Goal: Obtain resource: Download file/media

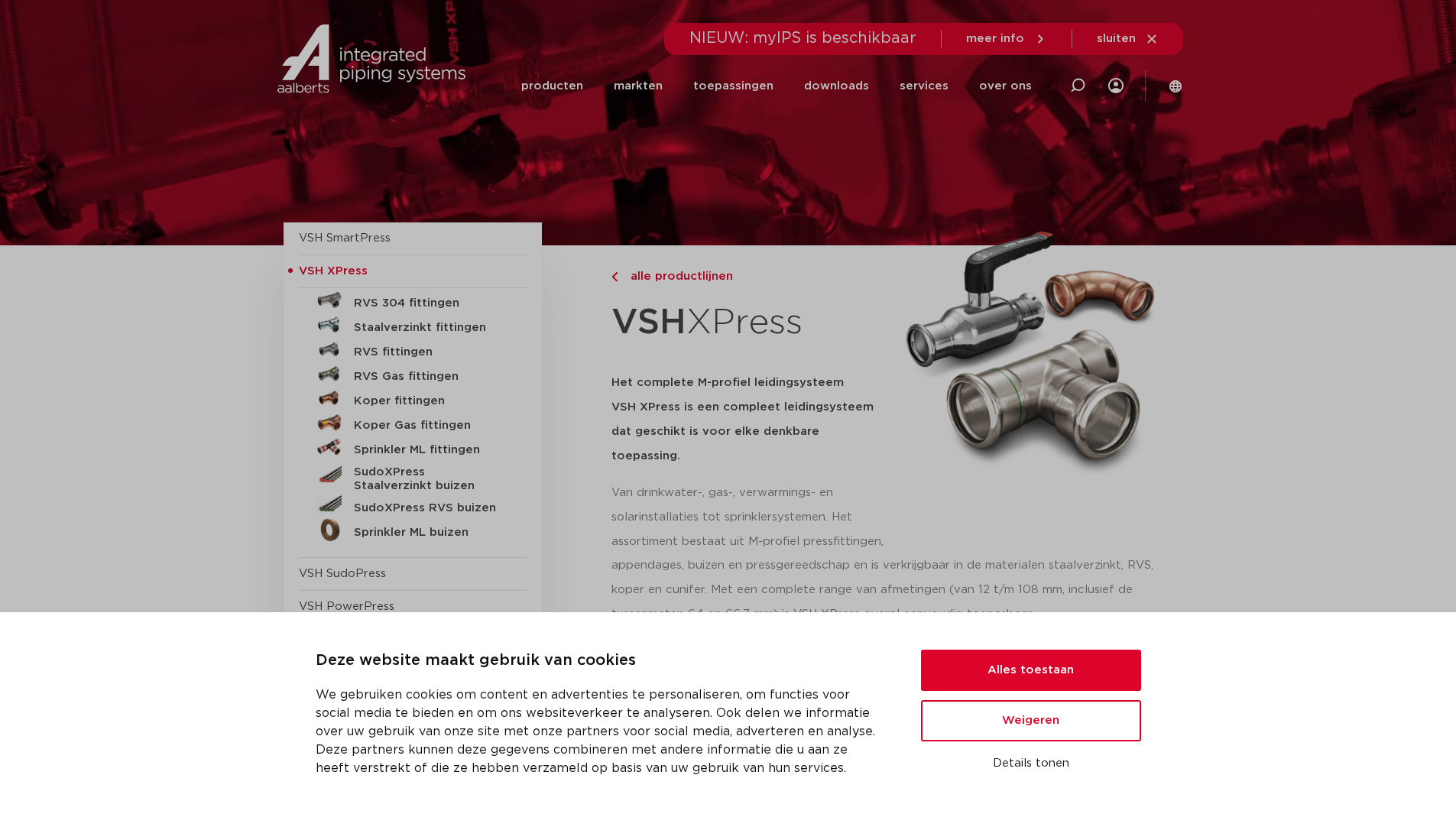
click at [1056, 640] on div "Deze website maakt gebruik van cookies We gebruiken cookies om content en adver…" at bounding box center [728, 714] width 1456 height 202
click at [1048, 668] on button "Alles toestaan" at bounding box center [1031, 670] width 220 height 41
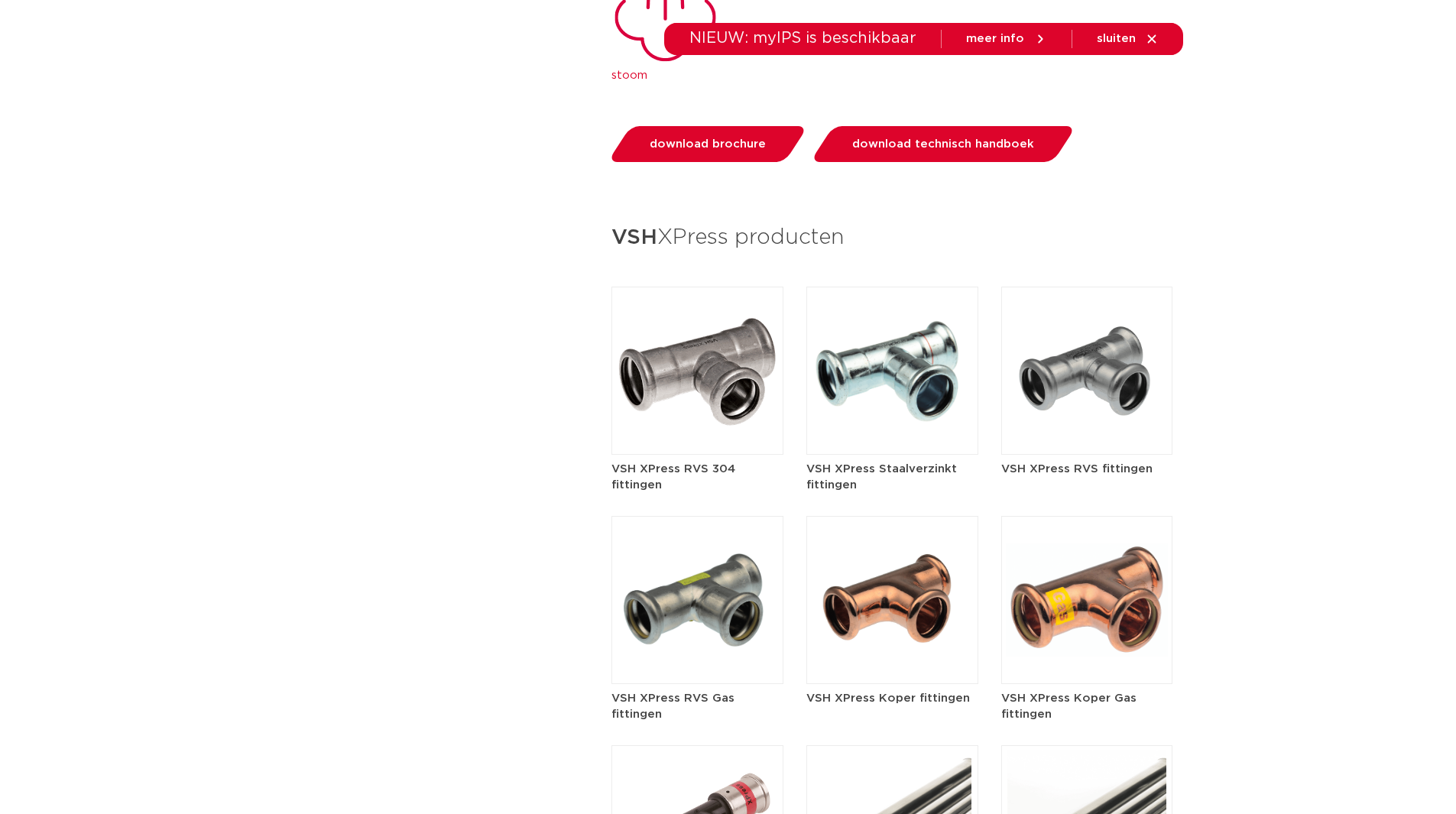
scroll to position [2600, 0]
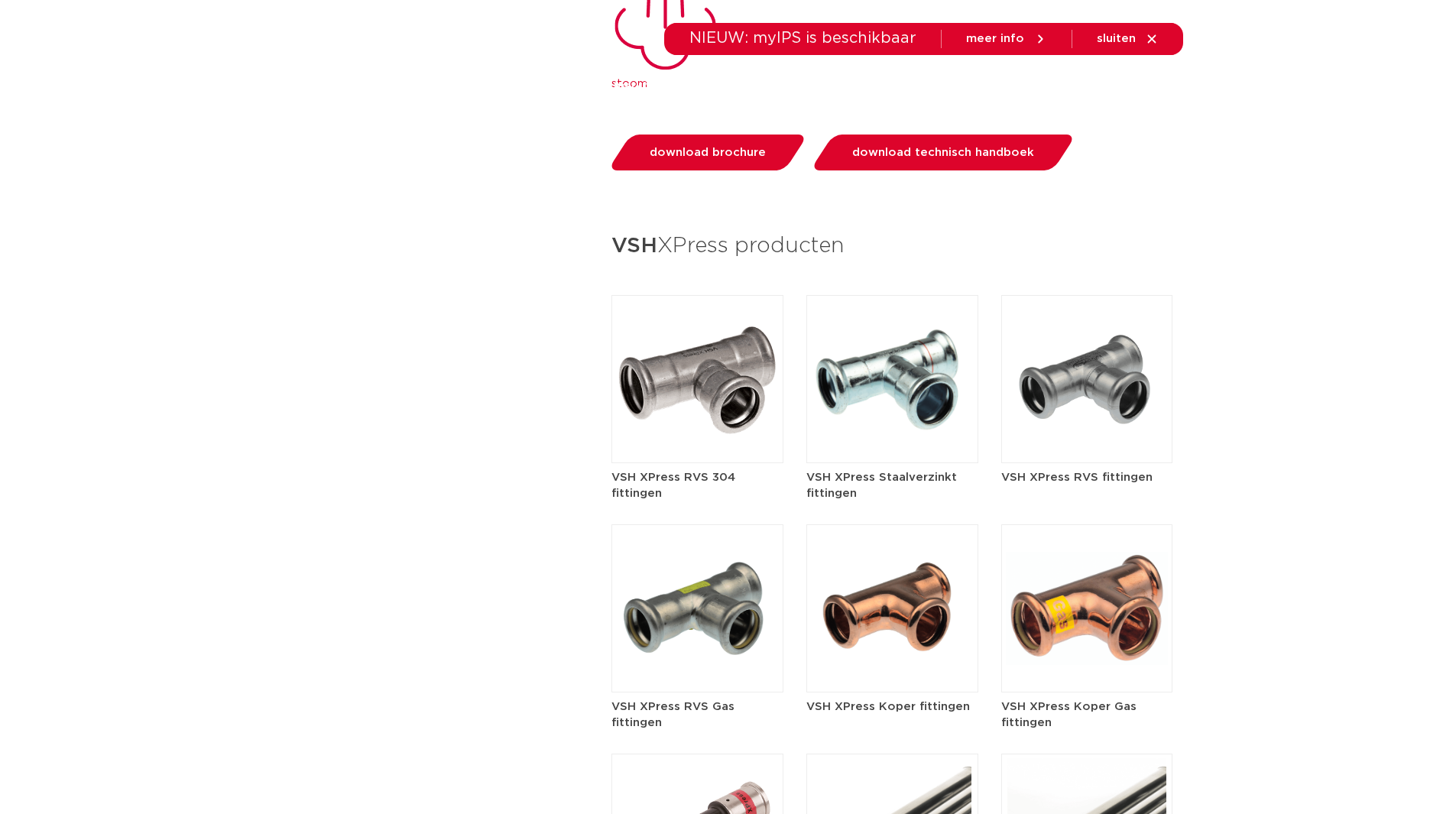
click at [1099, 352] on img at bounding box center [1087, 379] width 172 height 168
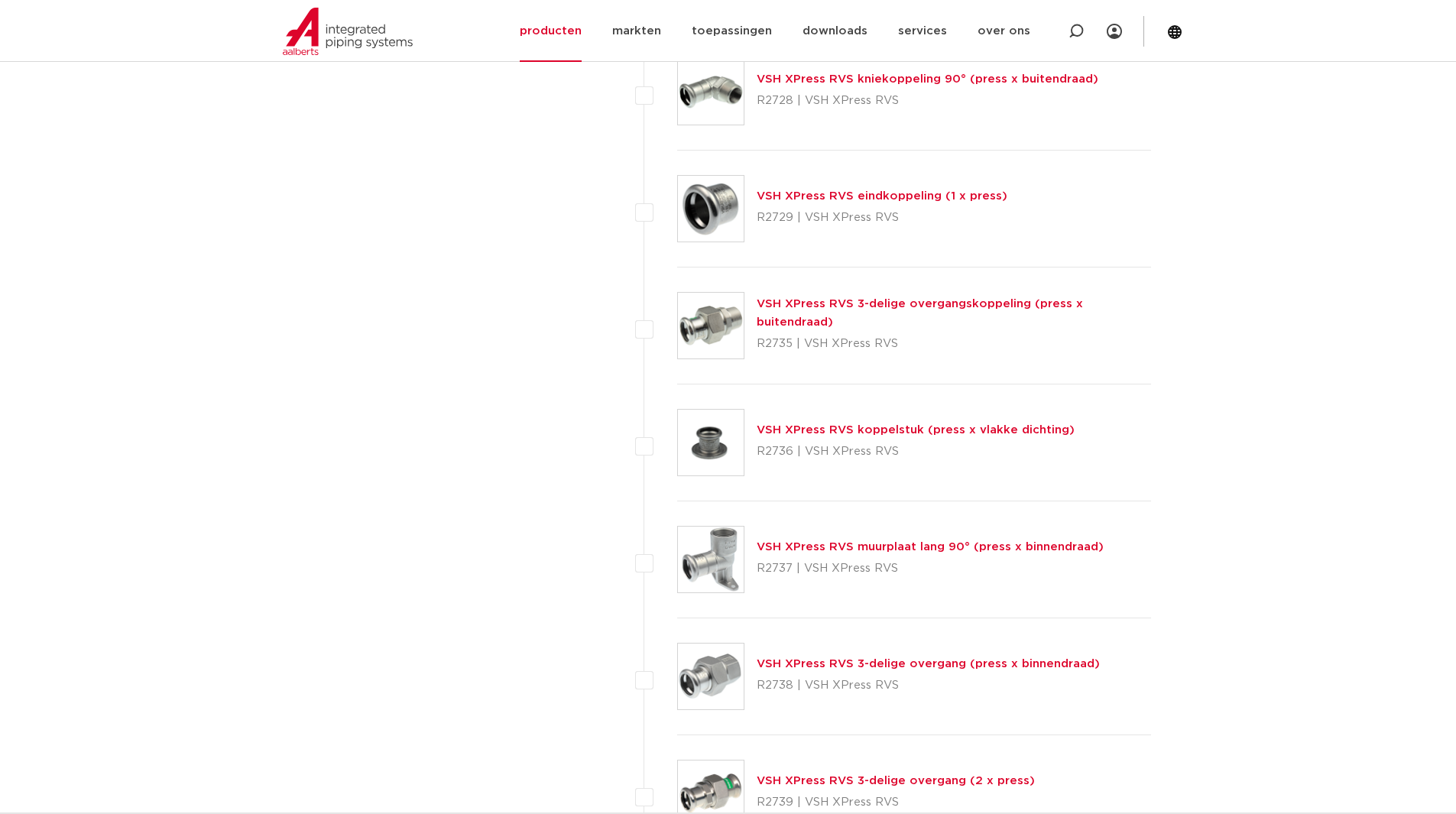
scroll to position [2987, 0]
click at [872, 310] on link "VSH XPress RVS 3-delige overgangskoppeling (press x buitendraad)" at bounding box center [920, 314] width 326 height 30
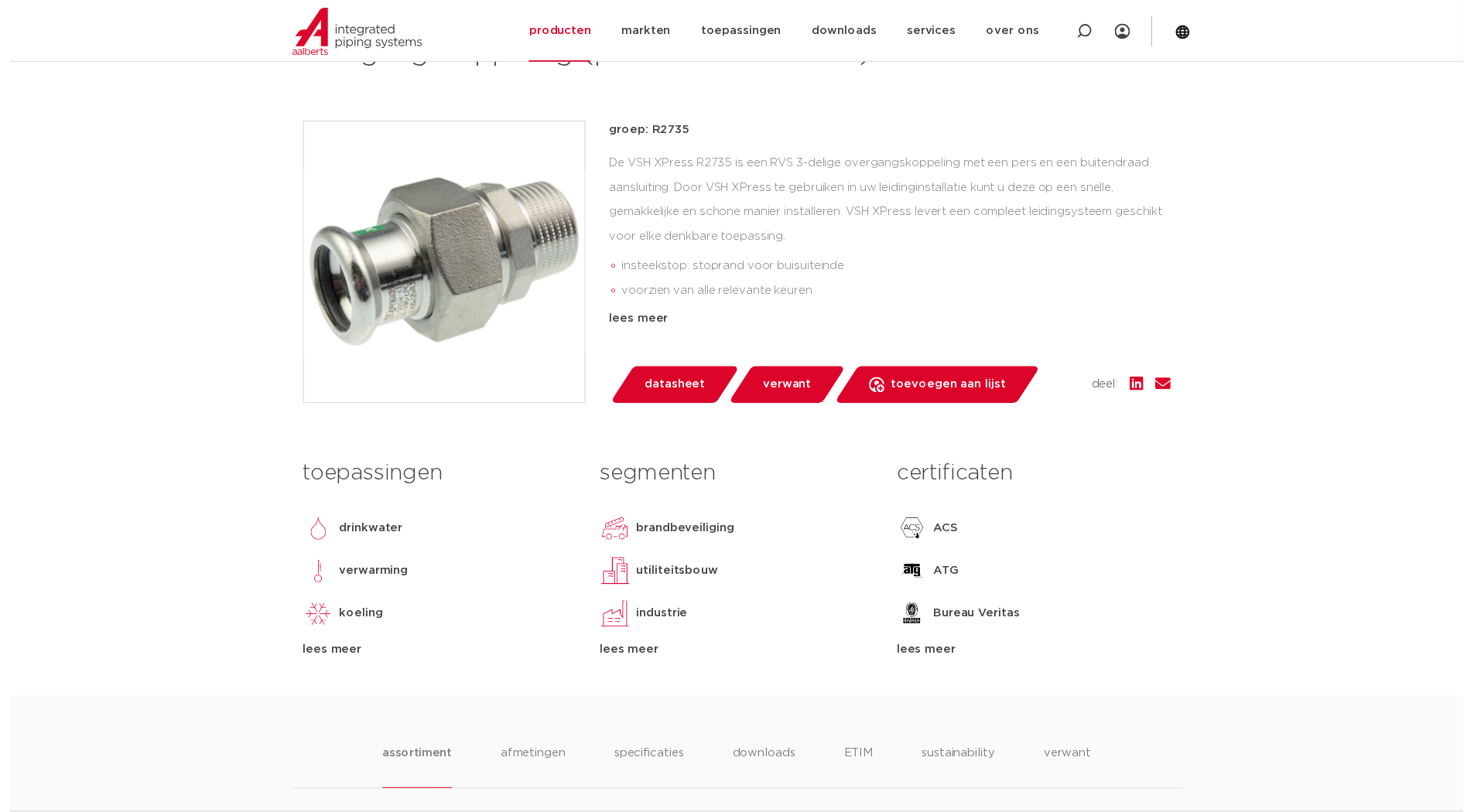
scroll to position [232, 0]
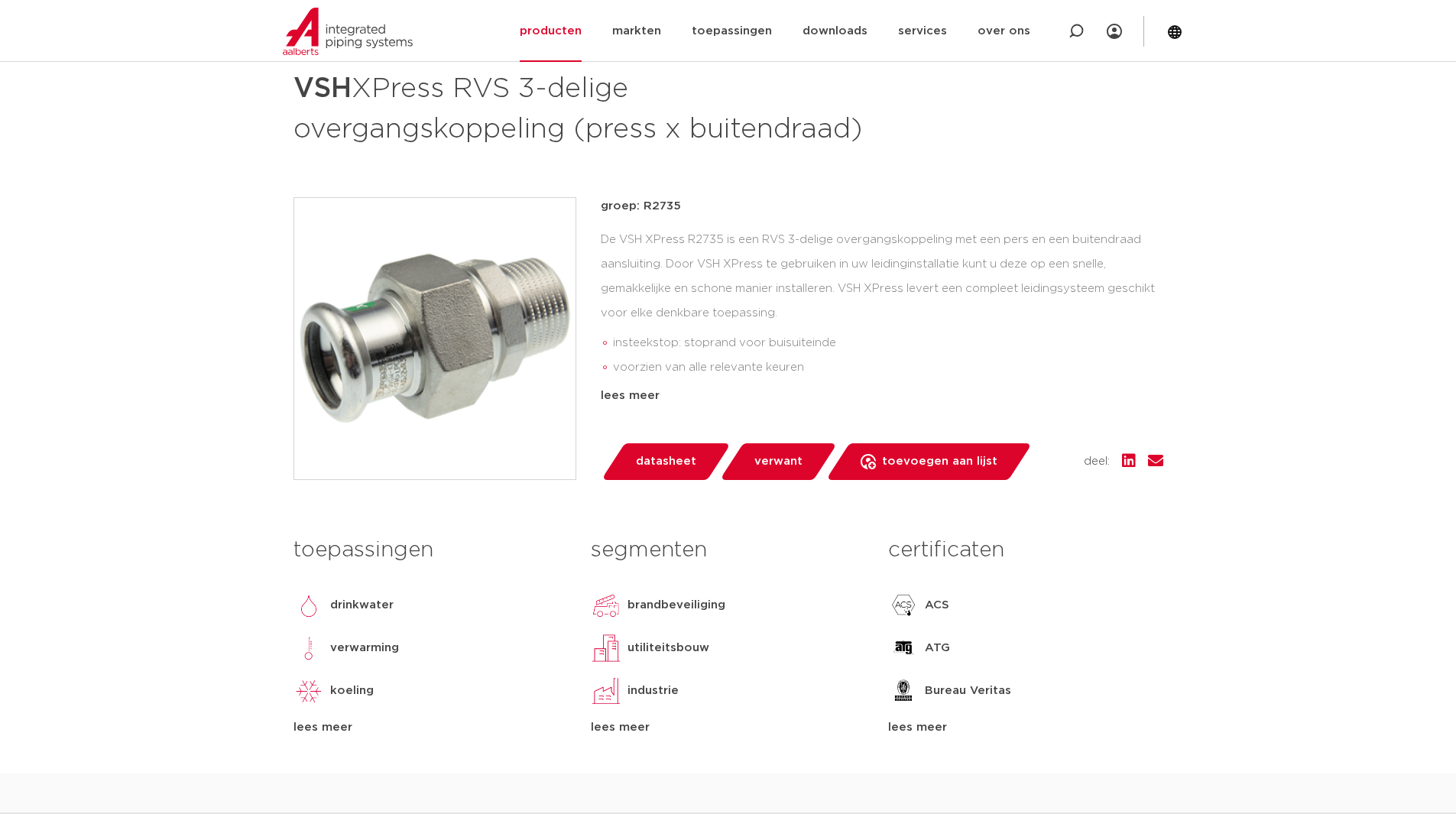
click at [664, 465] on span "datasheet" at bounding box center [665, 462] width 60 height 25
